Goal: Task Accomplishment & Management: Complete application form

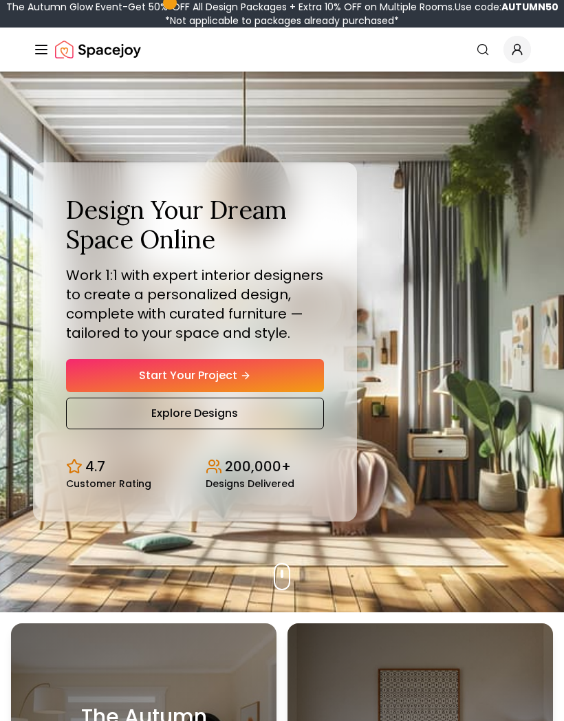
click at [96, 392] on link "Start Your Project" at bounding box center [195, 375] width 258 height 33
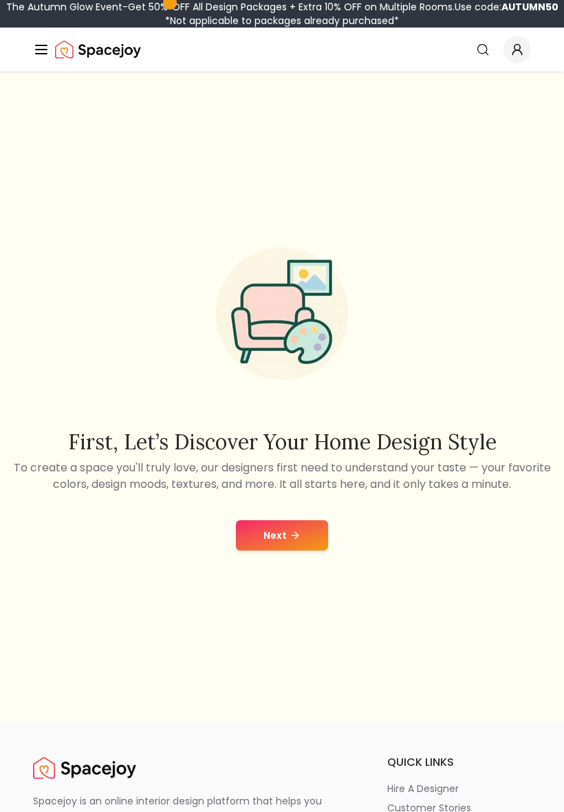
click at [308, 530] on button "Next" at bounding box center [282, 535] width 92 height 30
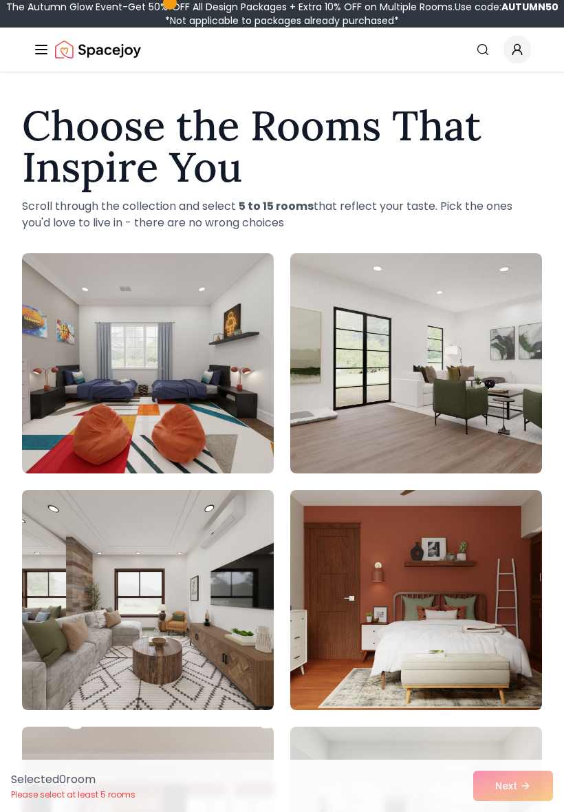
click at [76, 363] on img at bounding box center [148, 363] width 252 height 220
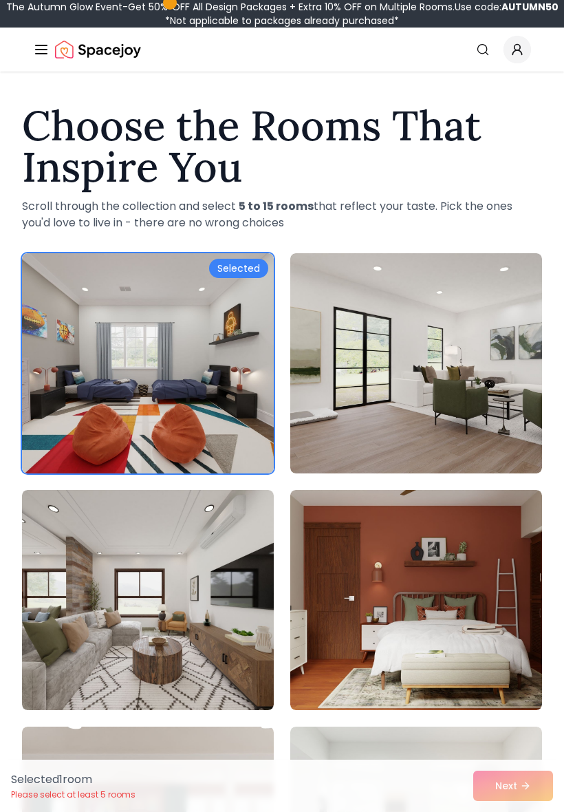
click at [92, 368] on img at bounding box center [148, 363] width 252 height 220
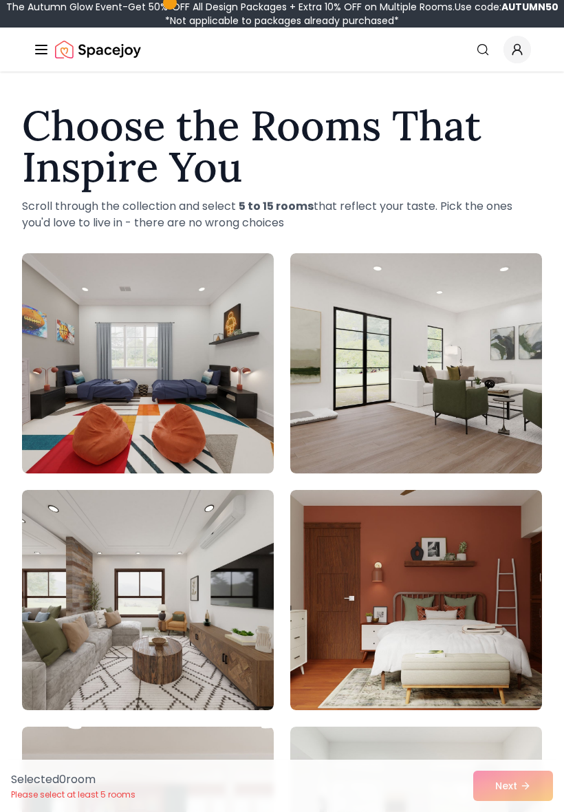
click at [92, 380] on img at bounding box center [148, 363] width 252 height 220
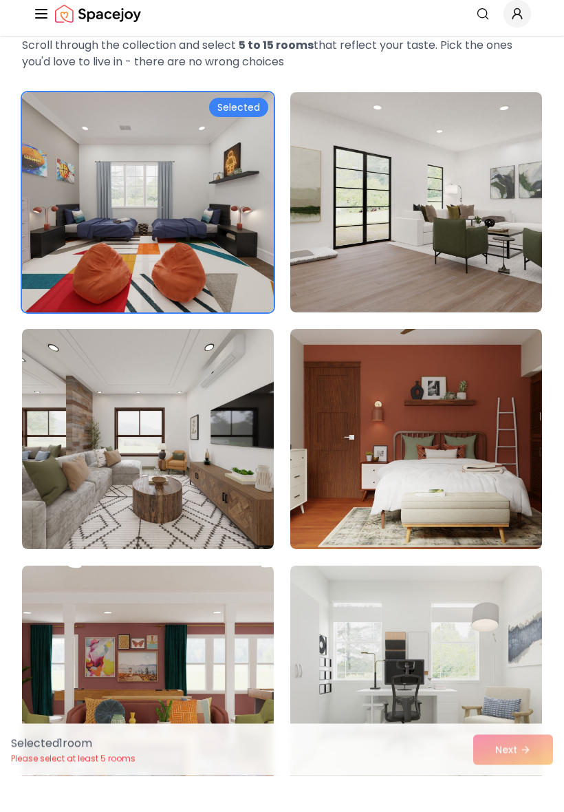
scroll to position [156, 0]
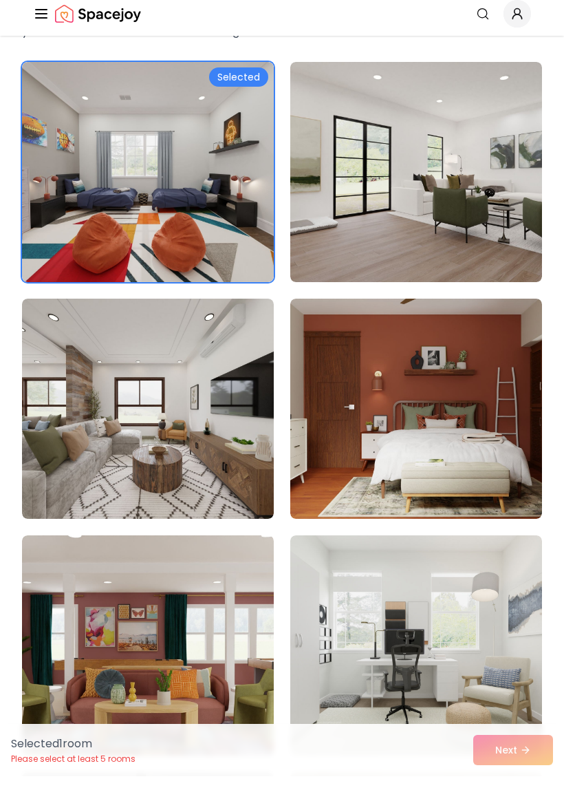
click at [441, 403] on img at bounding box center [416, 445] width 252 height 220
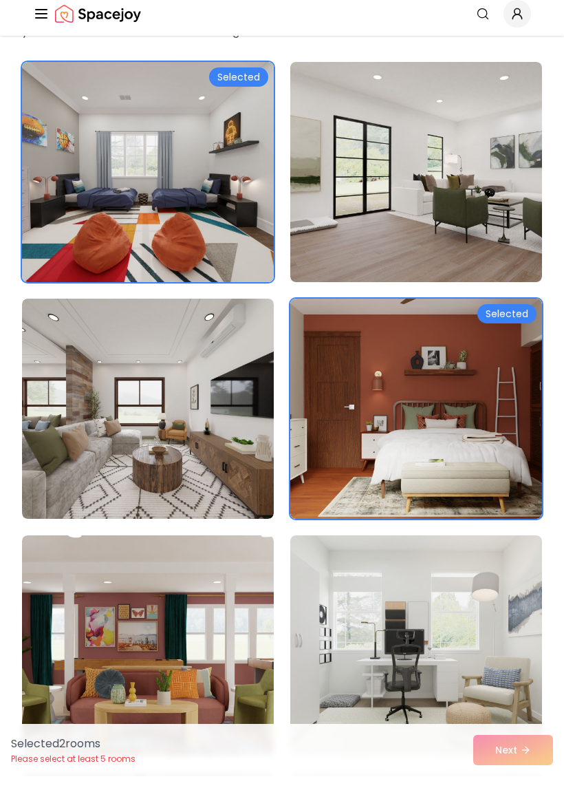
click at [493, 202] on img at bounding box center [416, 208] width 252 height 220
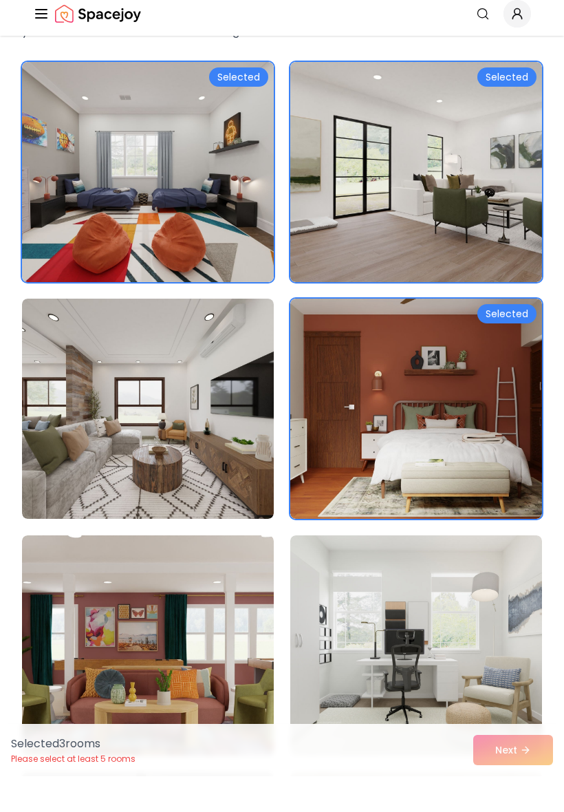
click at [109, 448] on img at bounding box center [148, 445] width 252 height 220
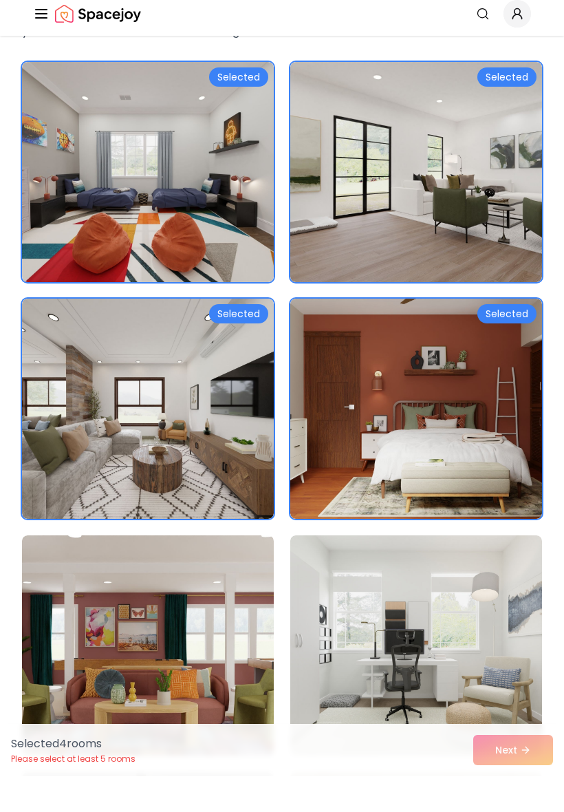
click at [430, 643] on img at bounding box center [416, 681] width 252 height 220
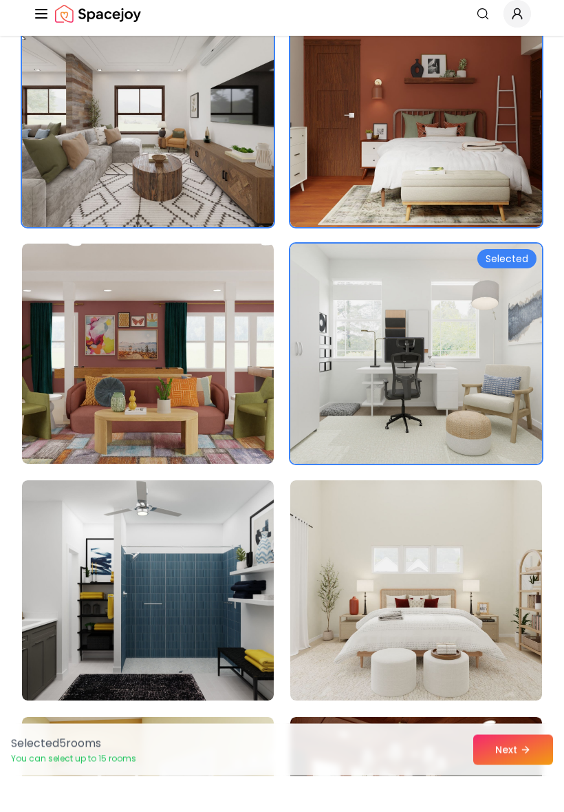
scroll to position [448, 0]
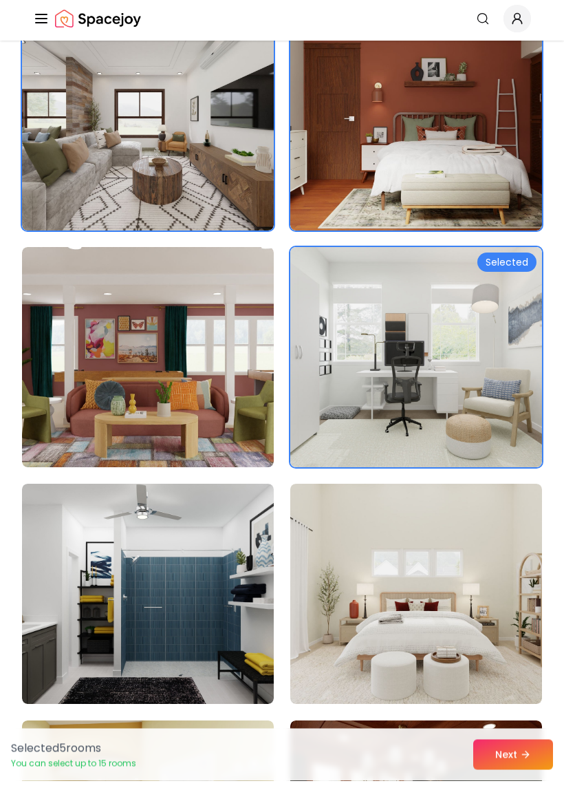
click at [117, 397] on img at bounding box center [148, 389] width 252 height 220
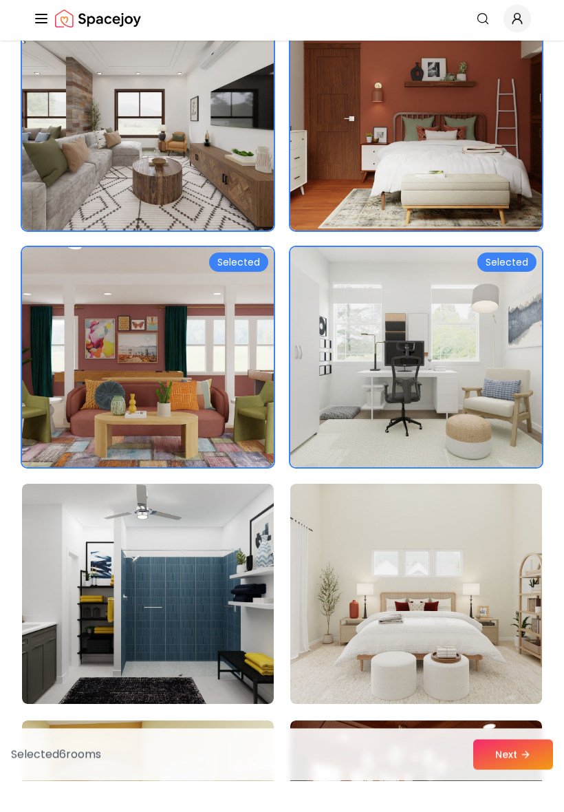
click at [467, 582] on img at bounding box center [416, 626] width 252 height 220
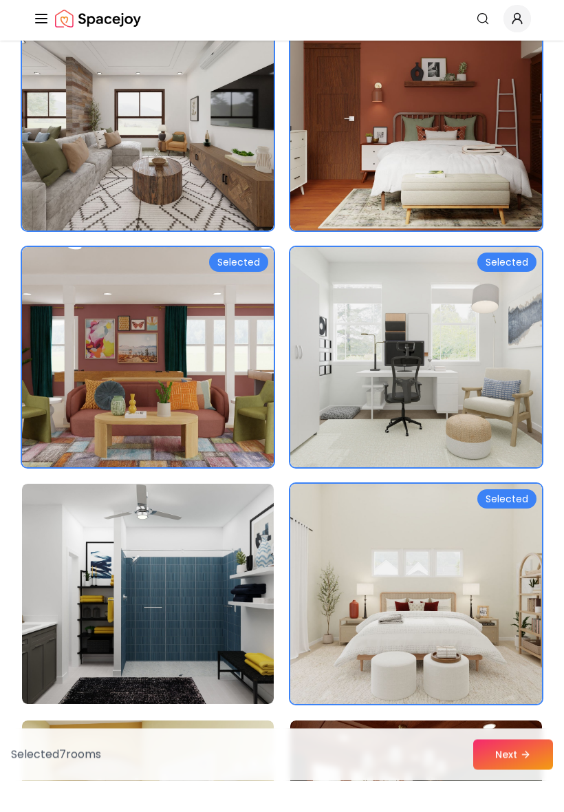
click at [115, 574] on img at bounding box center [148, 626] width 252 height 220
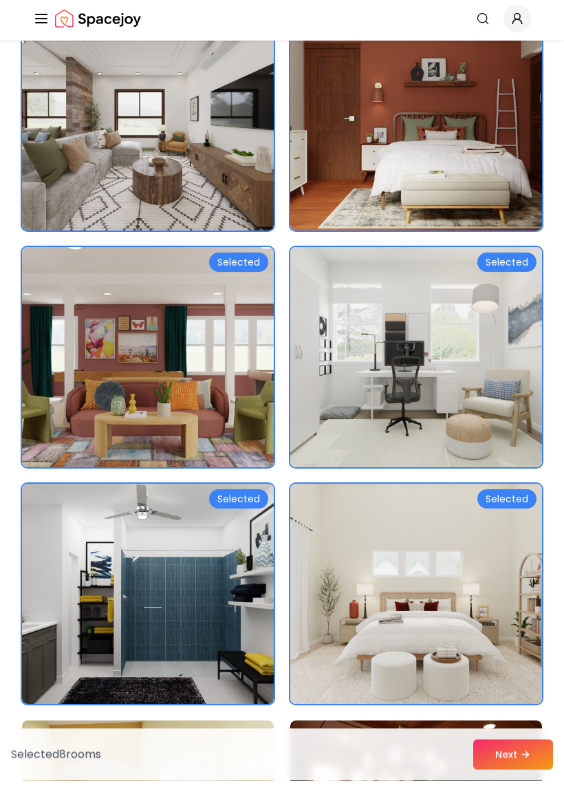
click at [519, 771] on button "Next" at bounding box center [514, 786] width 80 height 30
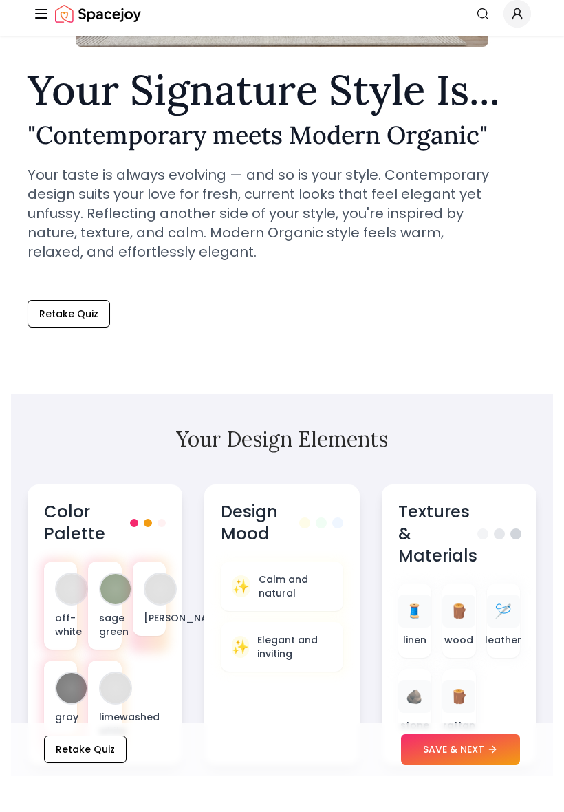
scroll to position [338, 0]
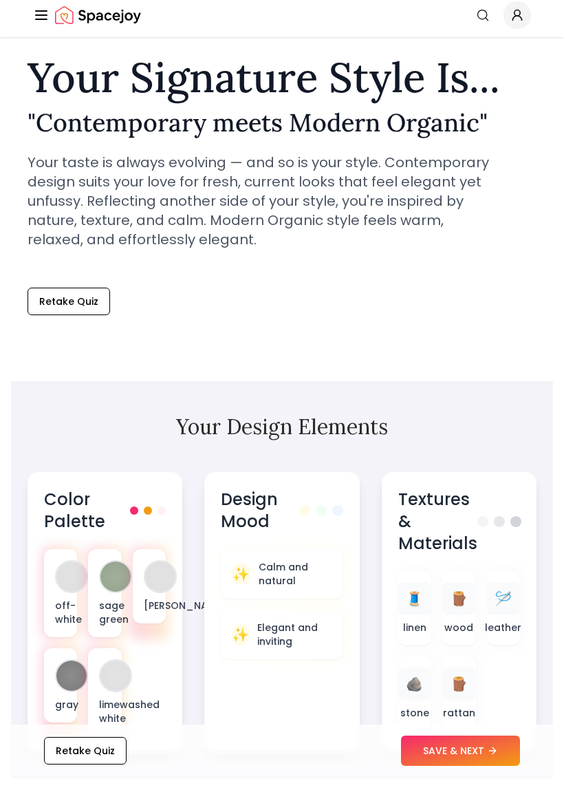
click at [458, 771] on button "SAVE & NEXT" at bounding box center [460, 786] width 119 height 30
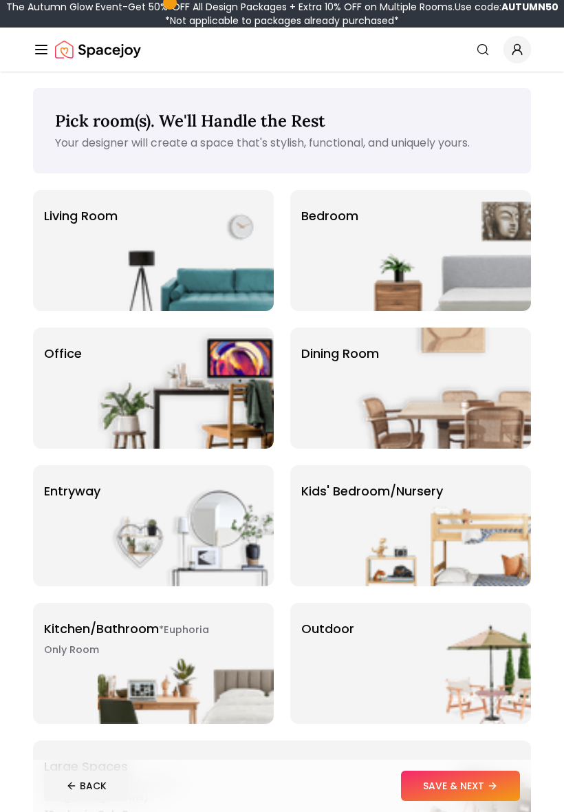
click at [460, 252] on img at bounding box center [443, 250] width 176 height 121
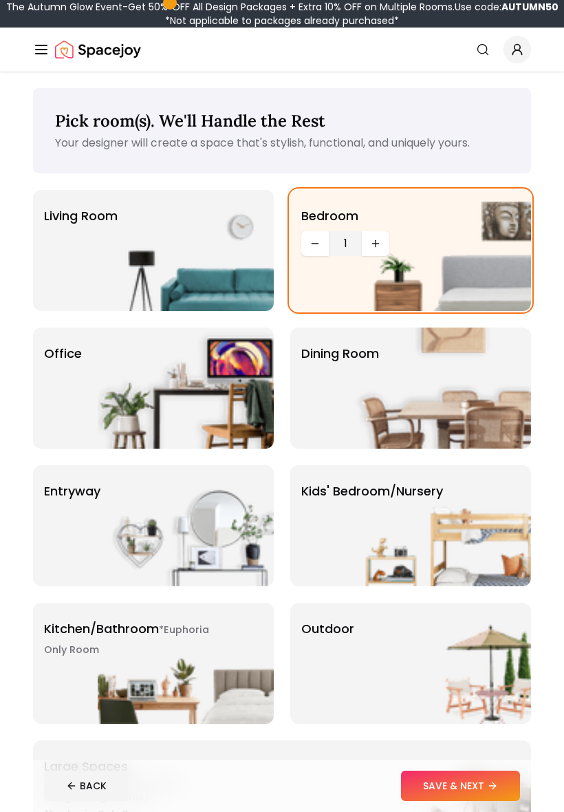
click at [457, 255] on img at bounding box center [443, 250] width 176 height 121
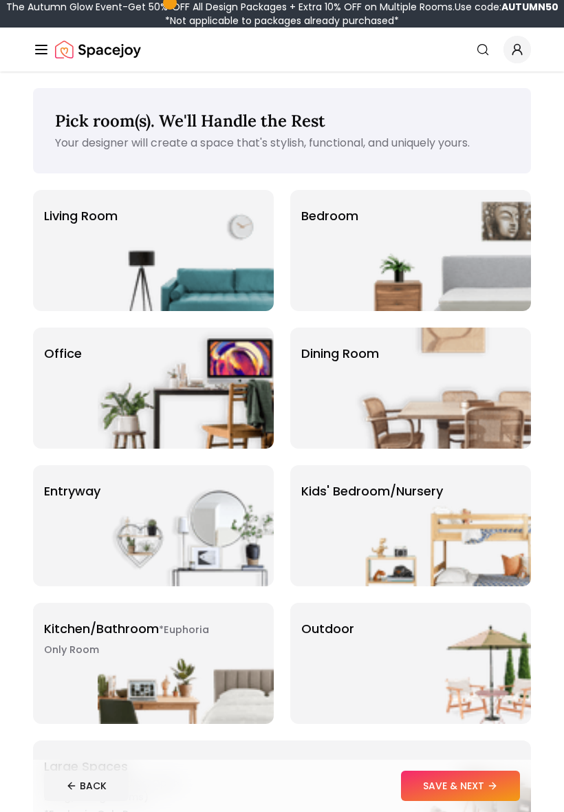
click at [484, 253] on img at bounding box center [443, 250] width 176 height 121
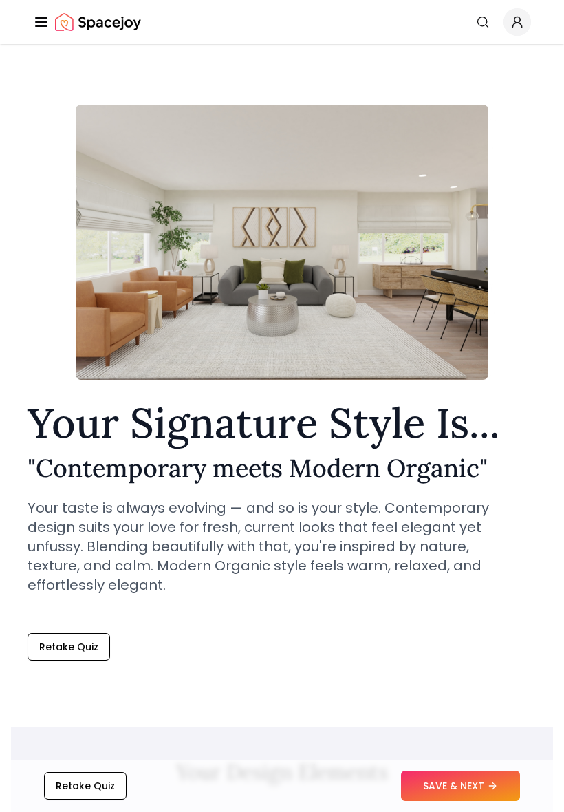
scroll to position [428, 0]
